Goal: Communication & Community: Connect with others

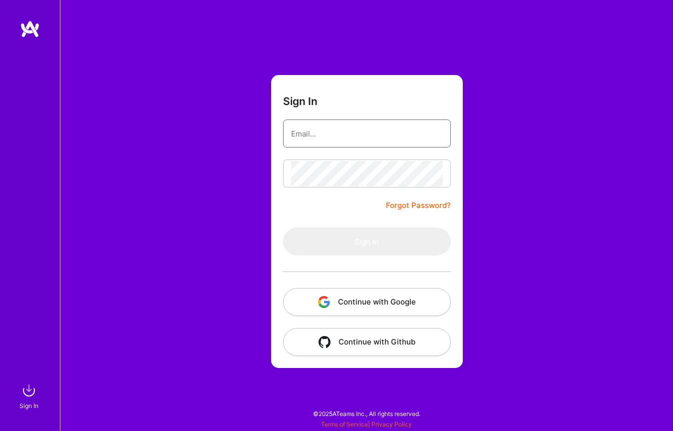
type input "[EMAIL_ADDRESS][DOMAIN_NAME]"
click at [367, 241] on button "Sign In" at bounding box center [367, 241] width 168 height 28
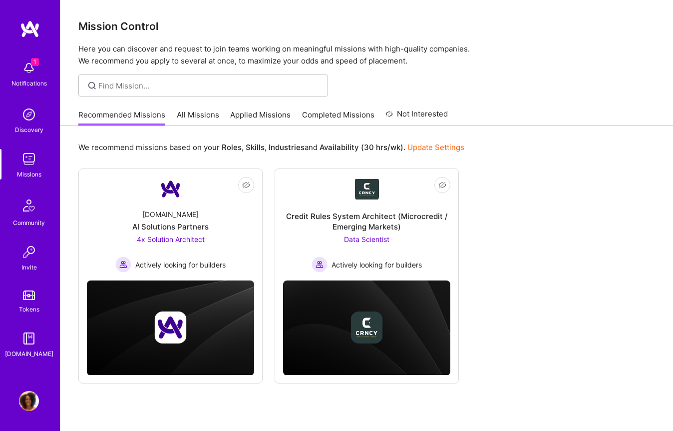
click at [27, 402] on img at bounding box center [29, 401] width 20 height 20
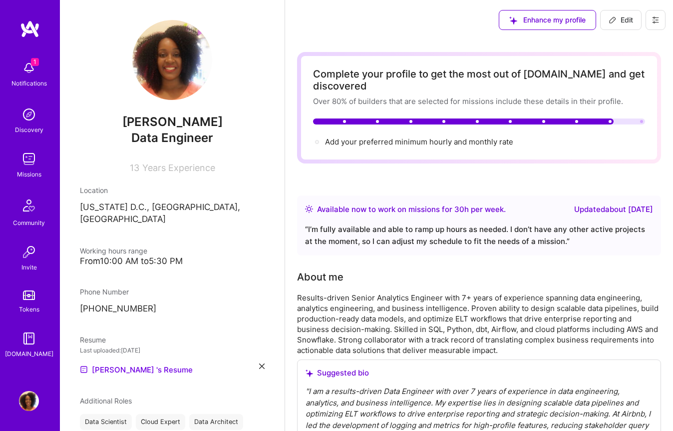
click at [620, 19] on span "Edit" at bounding box center [621, 20] width 24 height 10
select select "US"
select select "Right Now"
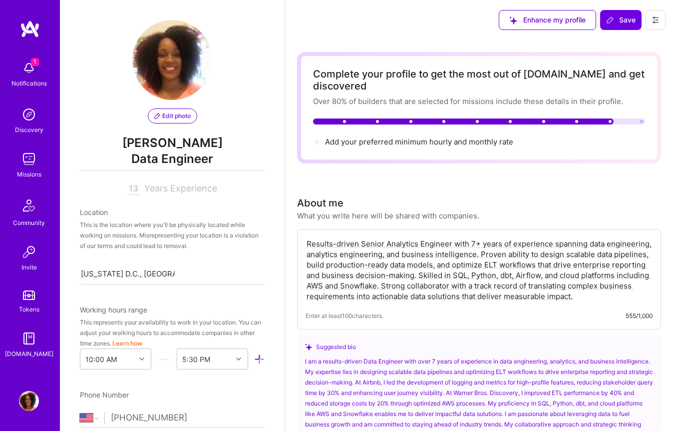
click at [182, 146] on span "[PERSON_NAME]" at bounding box center [172, 142] width 185 height 15
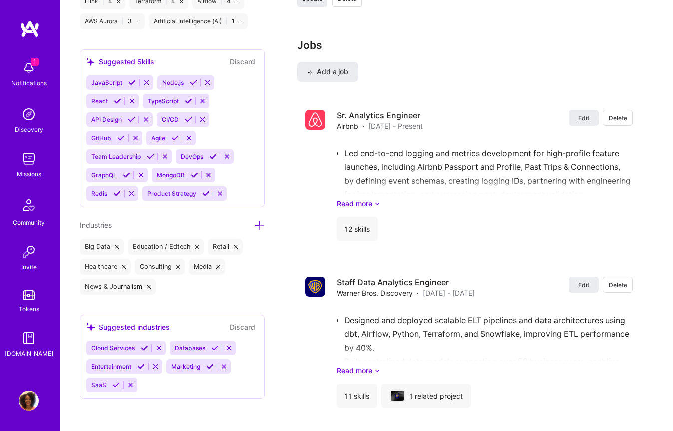
scroll to position [1790, 0]
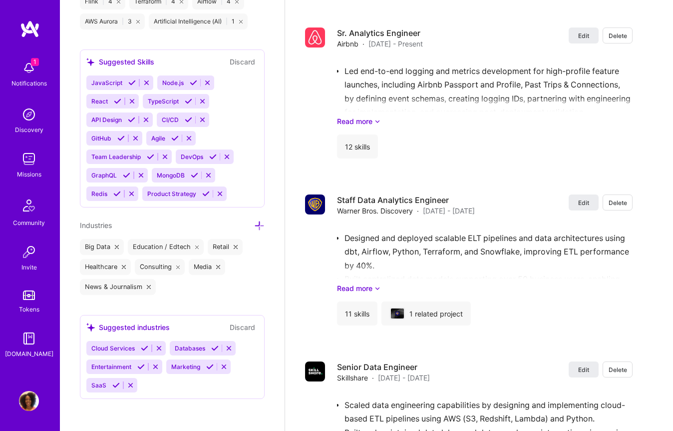
click at [27, 391] on img at bounding box center [29, 401] width 20 height 20
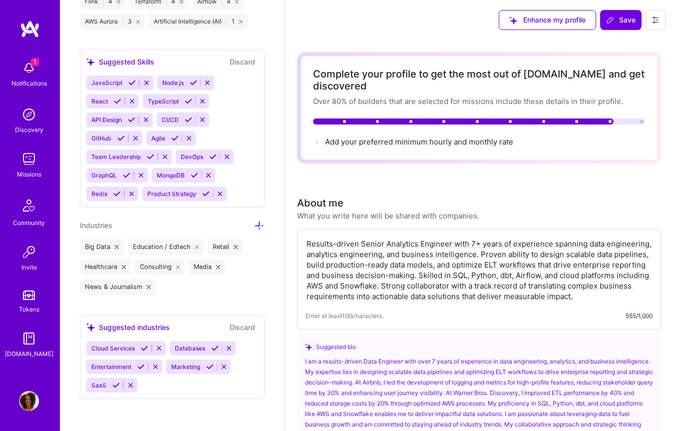
scroll to position [0, 0]
click at [29, 71] on img at bounding box center [29, 68] width 20 height 20
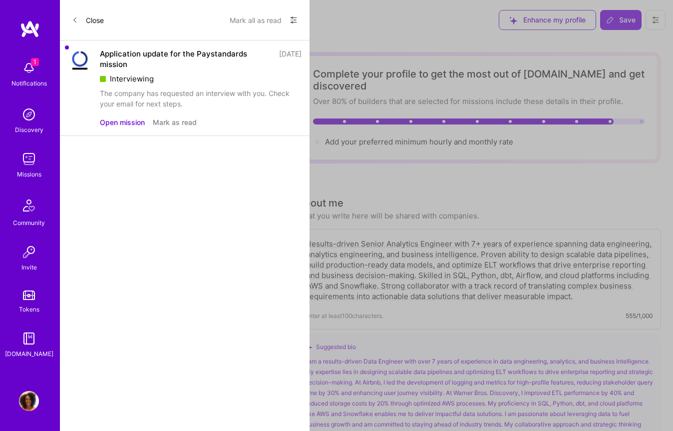
click at [130, 120] on button "Open mission" at bounding box center [122, 122] width 45 height 10
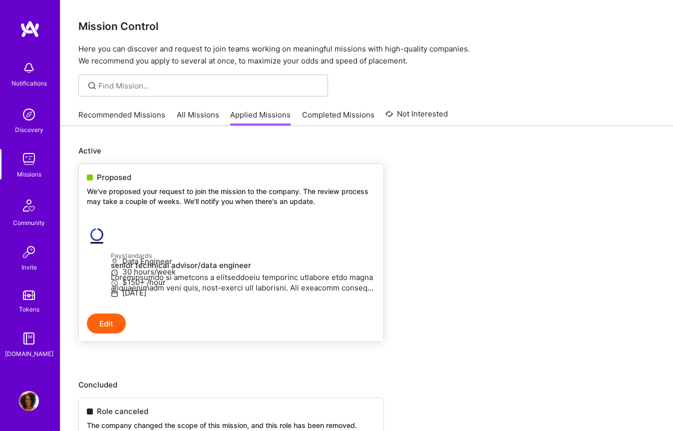
scroll to position [135, 0]
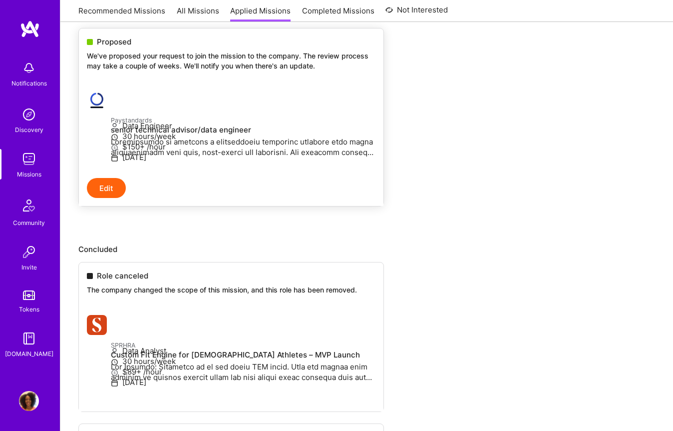
click at [111, 198] on button "Edit" at bounding box center [106, 188] width 39 height 20
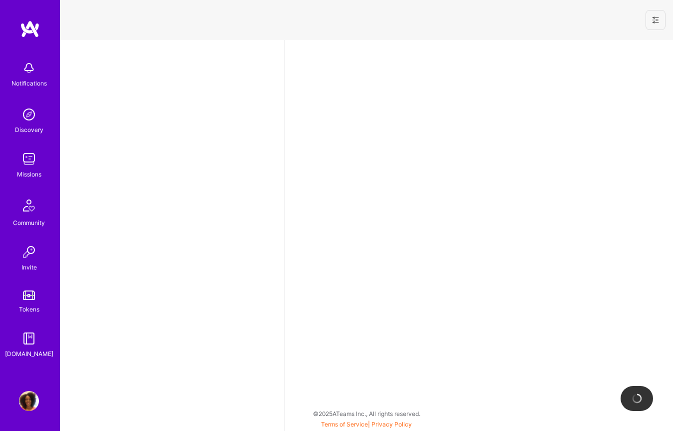
select select "US"
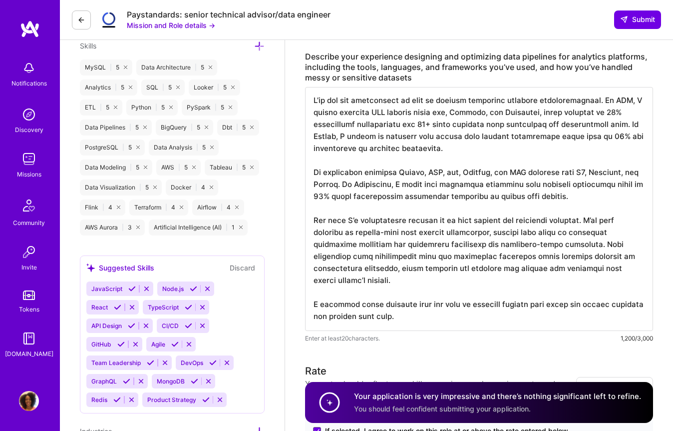
scroll to position [404, 0]
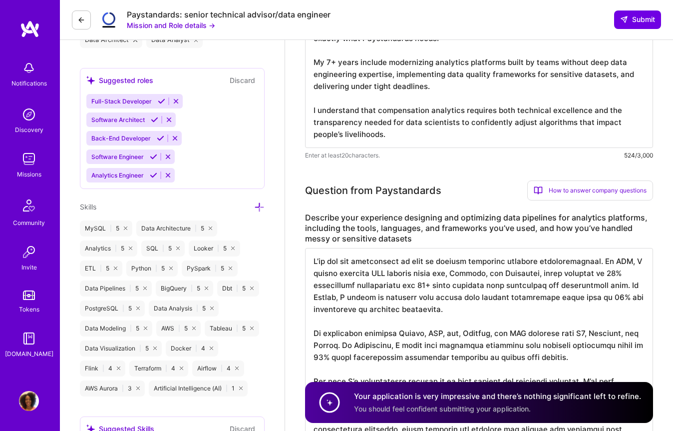
click at [81, 19] on icon at bounding box center [81, 20] width 8 height 8
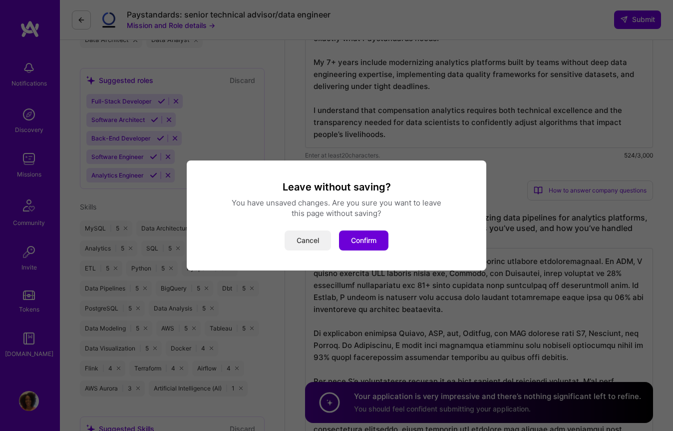
click at [314, 242] on button "Cancel" at bounding box center [308, 240] width 46 height 20
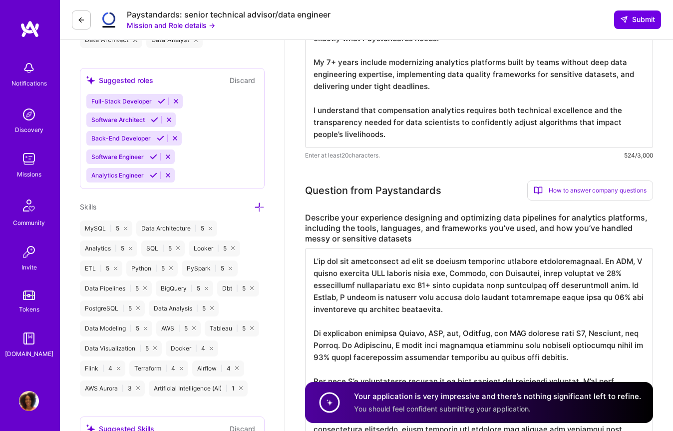
click at [71, 19] on div "Paystandards: senior technical advisor/data engineer Mission and Role details →…" at bounding box center [367, 20] width 614 height 40
click at [79, 19] on icon at bounding box center [81, 20] width 8 height 8
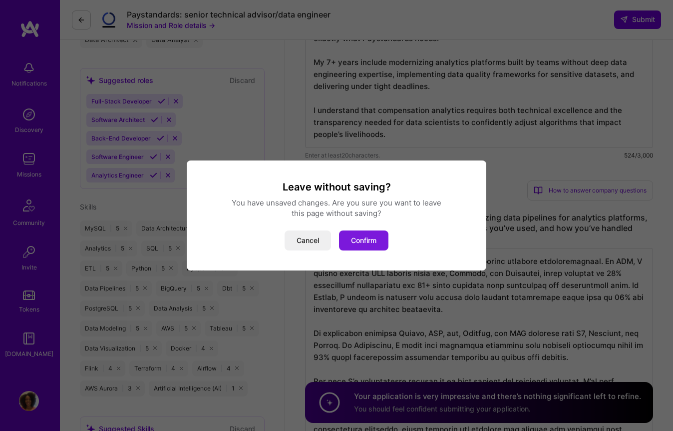
click at [379, 232] on button "Confirm" at bounding box center [363, 240] width 49 height 20
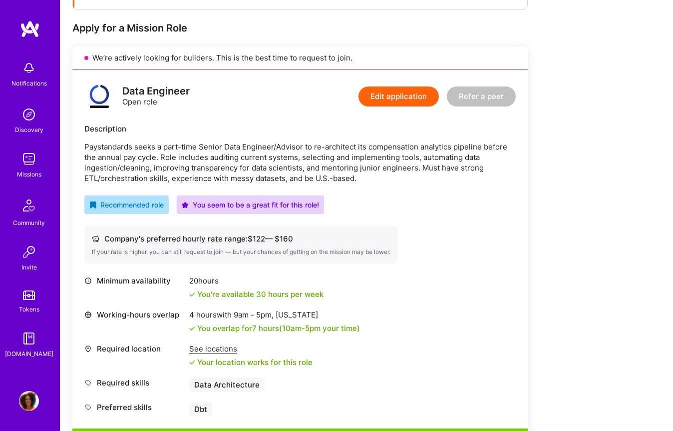
scroll to position [494, 0]
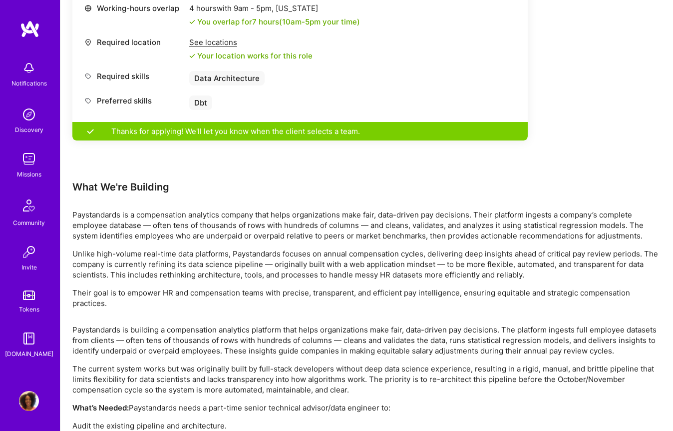
click at [14, 72] on div "Notifications" at bounding box center [29, 73] width 62 height 34
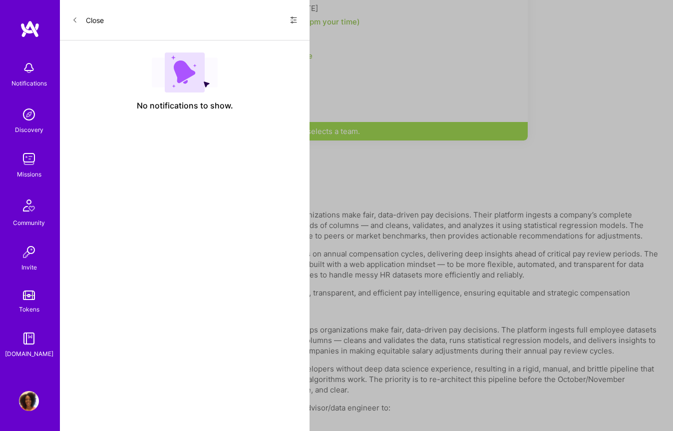
click at [33, 158] on img at bounding box center [29, 159] width 20 height 20
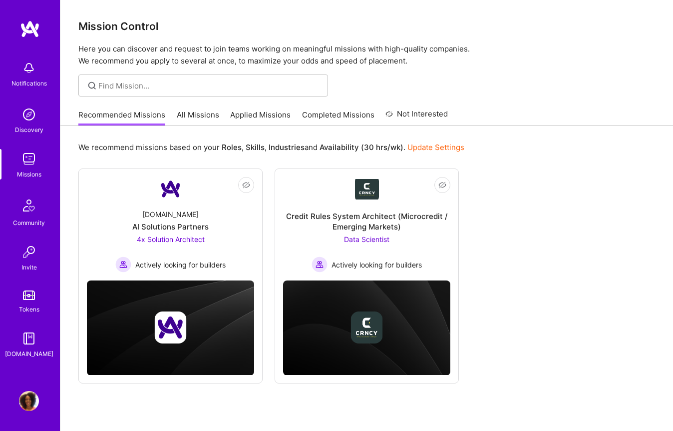
click at [36, 219] on div "Community" at bounding box center [29, 222] width 32 height 10
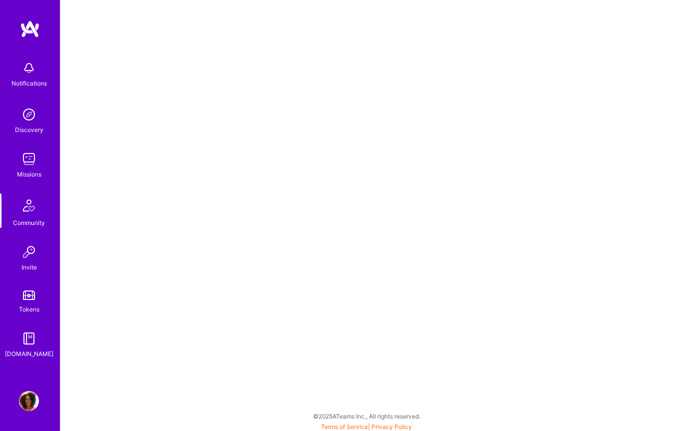
click at [32, 268] on div "Invite" at bounding box center [28, 267] width 15 height 10
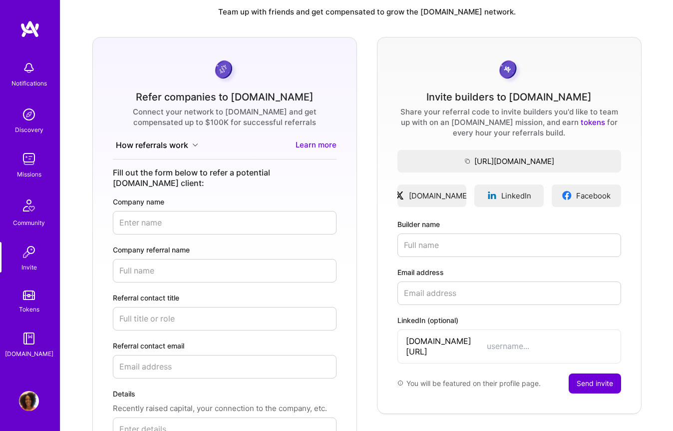
scroll to position [30, 0]
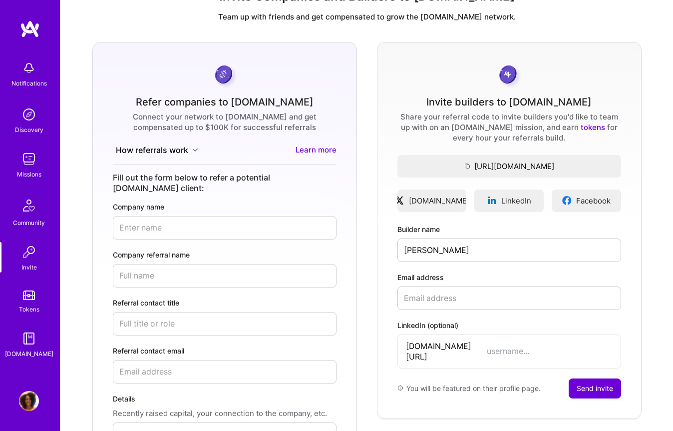
type input "[PERSON_NAME]"
click at [441, 289] on input "Email address" at bounding box center [510, 297] width 224 height 23
paste input "[EMAIL_ADDRESS][DOMAIN_NAME]"
type input "[EMAIL_ADDRESS][DOMAIN_NAME]"
click at [487, 347] on input "LinkedIn (optional)" at bounding box center [550, 351] width 126 height 10
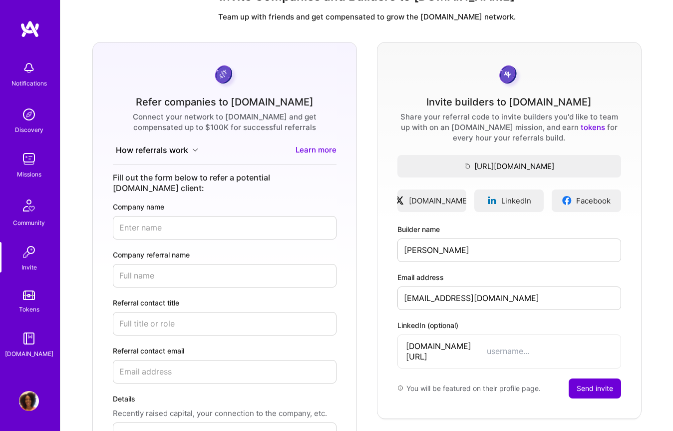
paste input "rashi1217"
type input "rashi1217"
click at [584, 378] on button "Send invite" at bounding box center [595, 388] width 52 height 20
click at [29, 113] on img at bounding box center [29, 114] width 20 height 20
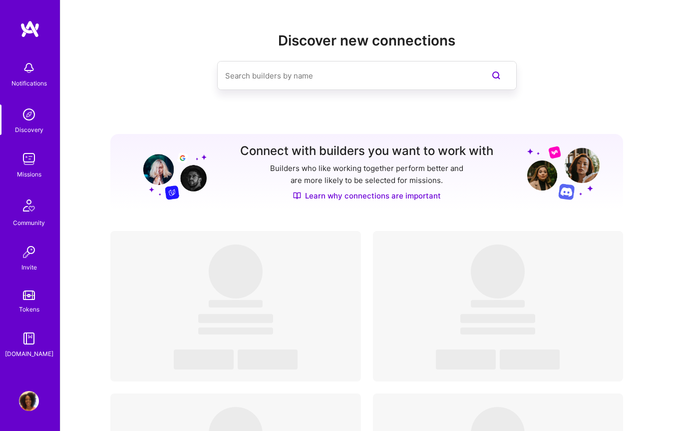
click at [30, 166] on img at bounding box center [29, 159] width 20 height 20
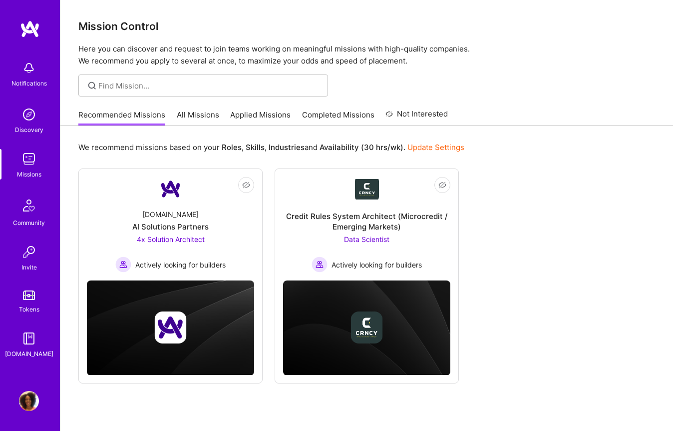
click at [31, 215] on img at bounding box center [29, 205] width 24 height 24
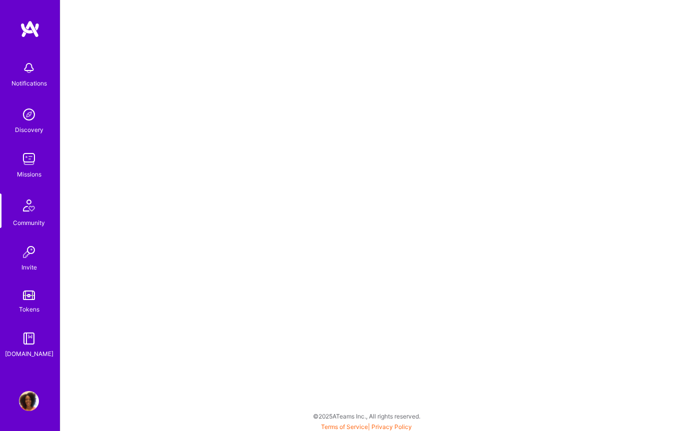
click at [35, 289] on link "Tokens" at bounding box center [29, 300] width 62 height 28
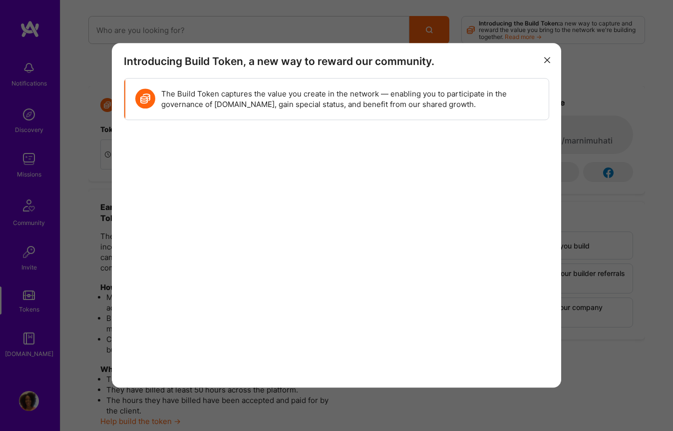
click at [30, 341] on div "Introducing Build Token, a new way to reward our community. The Build Token cap…" at bounding box center [336, 215] width 673 height 431
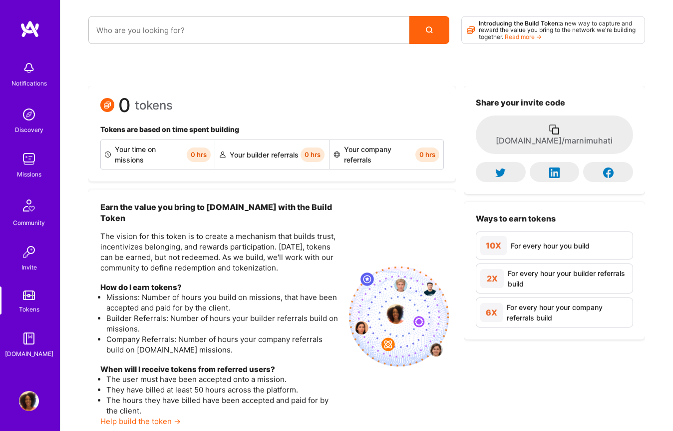
click at [29, 354] on div "[DOMAIN_NAME]" at bounding box center [29, 353] width 48 height 10
